Goal: Information Seeking & Learning: Learn about a topic

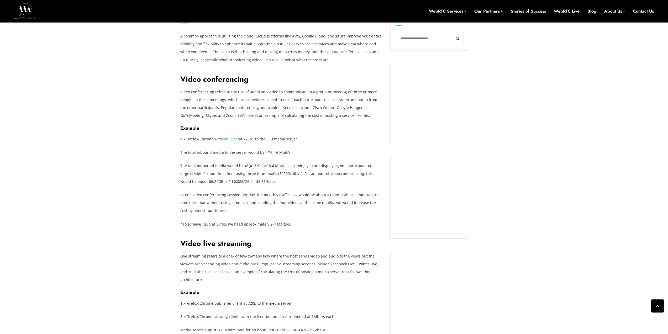
scroll to position [370, 0]
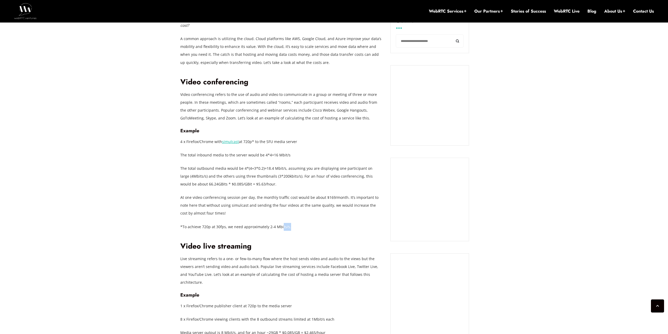
drag, startPoint x: 291, startPoint y: 220, endPoint x: 255, endPoint y: 210, distance: 37.9
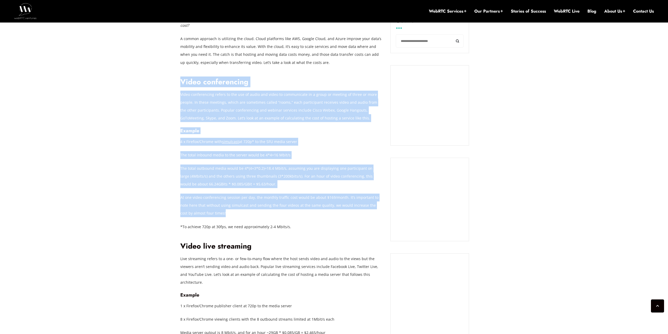
drag, startPoint x: 232, startPoint y: 200, endPoint x: 182, endPoint y: 69, distance: 140.2
copy div "Video conferencing Video conferencing refers to the use of audio and video to c…"
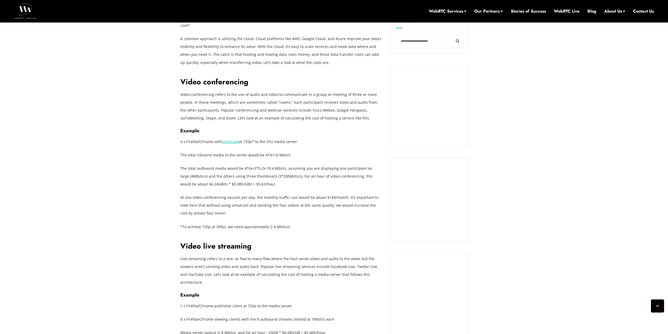
click at [290, 223] on p "*To achieve 720p at 30fps, we need approximately 2-4 Mbits/s." at bounding box center [281, 227] width 202 height 8
drag, startPoint x: 255, startPoint y: 218, endPoint x: 189, endPoint y: 220, distance: 65.6
click at [189, 223] on p "*To achieve 720p at 30fps, we need approximately 2-4 Mbits/s." at bounding box center [281, 227] width 202 height 8
click at [290, 223] on p "*To achieve 720p at 30fps, we need approximately 2-4 Mbits/s." at bounding box center [281, 227] width 202 height 8
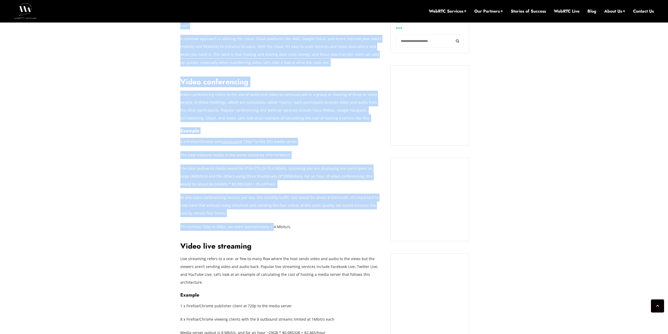
drag, startPoint x: 180, startPoint y: 218, endPoint x: 272, endPoint y: 220, distance: 92.1
click at [272, 223] on p "*To achieve 720p at 30fps, we need approximately 2-4 Mbits/s." at bounding box center [281, 227] width 202 height 8
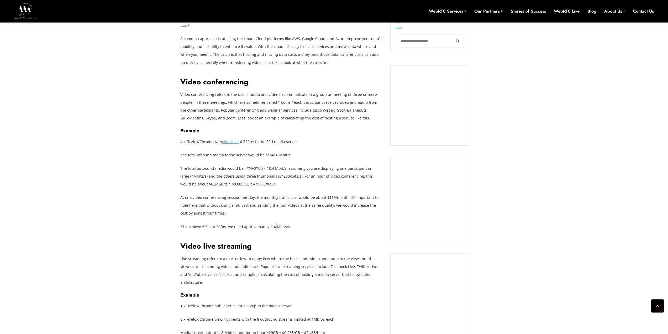
click at [272, 223] on p "*To achieve 720p at 30fps, we need approximately 2-4 Mbits/s." at bounding box center [281, 227] width 202 height 8
drag, startPoint x: 291, startPoint y: 220, endPoint x: 181, endPoint y: 218, distance: 109.7
click at [181, 223] on p "*To achieve 720p at 30fps, we need approximately 2-4 Mbits/s." at bounding box center [281, 227] width 202 height 8
copy p "*To achieve 720p at 30fps, we need approximately 2-4 Mbits/s."
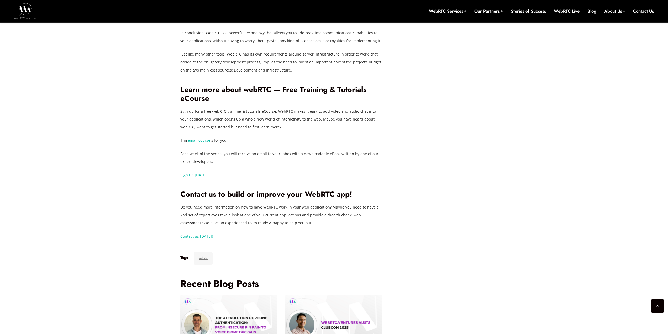
scroll to position [1086, 0]
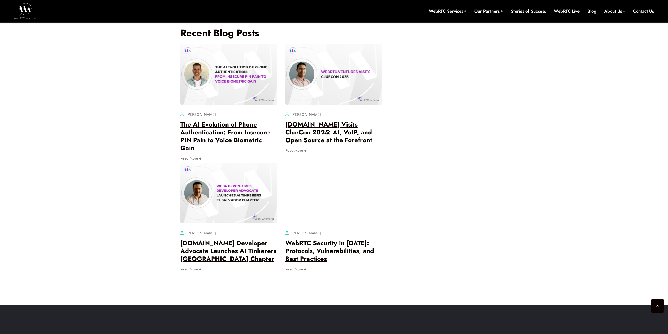
scroll to position [1173, 0]
